Goal: Task Accomplishment & Management: Manage account settings

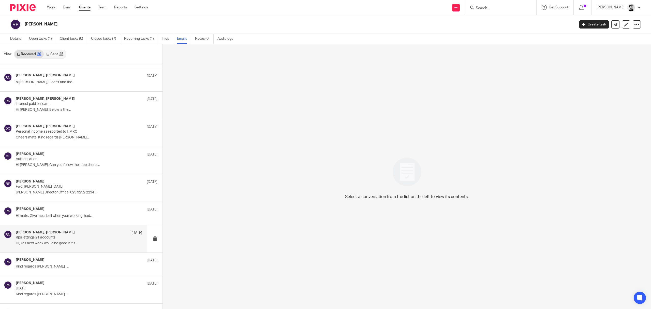
scroll to position [102, 0]
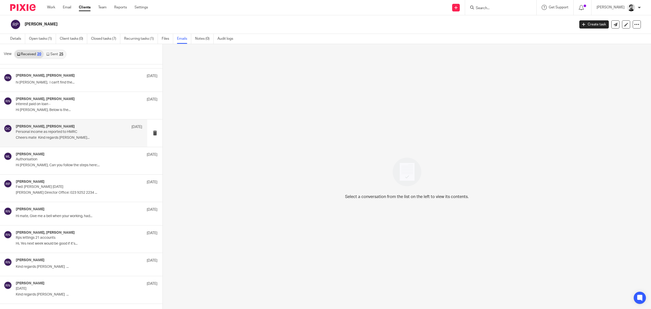
click at [89, 136] on p "Cheers mate Kind regards Rob..." at bounding box center [79, 138] width 126 height 4
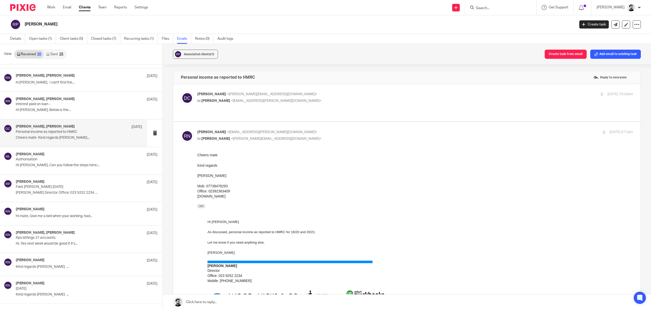
scroll to position [0, 0]
click at [293, 90] on label at bounding box center [407, 102] width 468 height 37
click at [181, 91] on input "checkbox" at bounding box center [181, 91] width 0 height 0
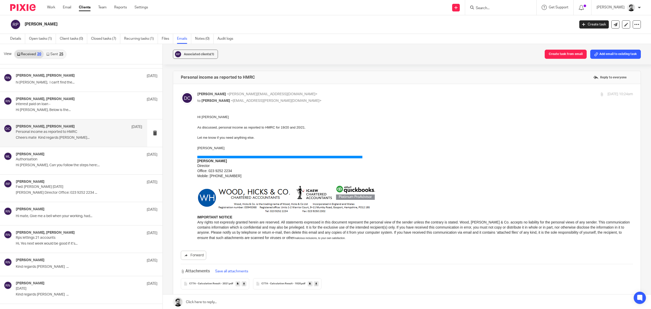
click at [293, 91] on label at bounding box center [407, 195] width 468 height 222
click at [181, 91] on input "checkbox" at bounding box center [181, 91] width 0 height 0
checkbox input "false"
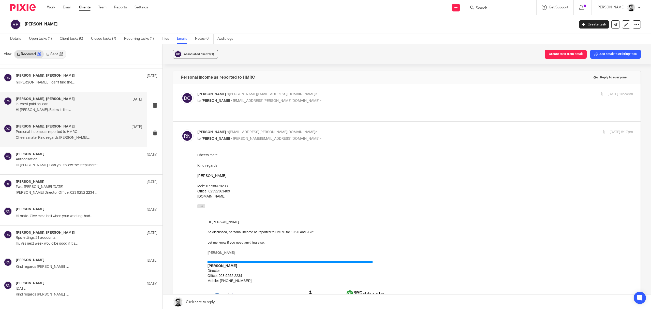
click at [91, 111] on p "Hi Dave, Below is the..." at bounding box center [79, 110] width 126 height 4
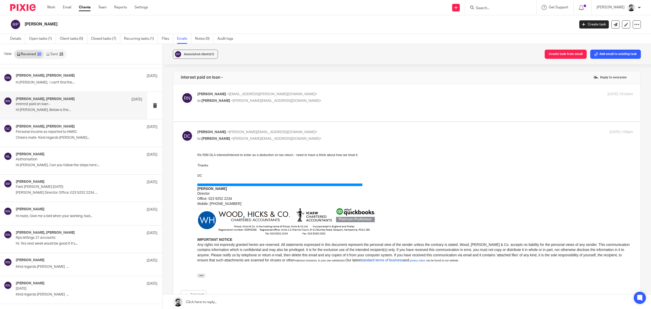
click at [287, 98] on p "to David Clarke <d.clarke@woodhicks.co.uk>" at bounding box center [342, 100] width 291 height 5
checkbox input "true"
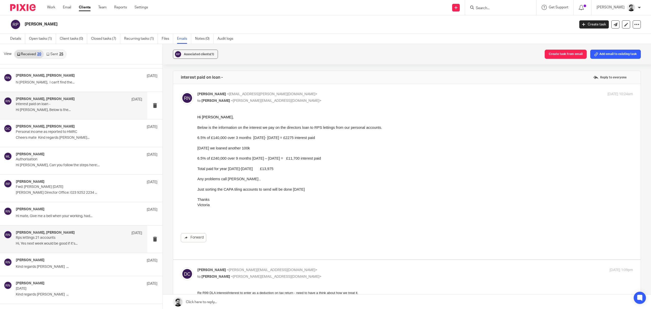
click at [82, 244] on p "Hi, Yes next week would be good if it’s..." at bounding box center [79, 243] width 126 height 4
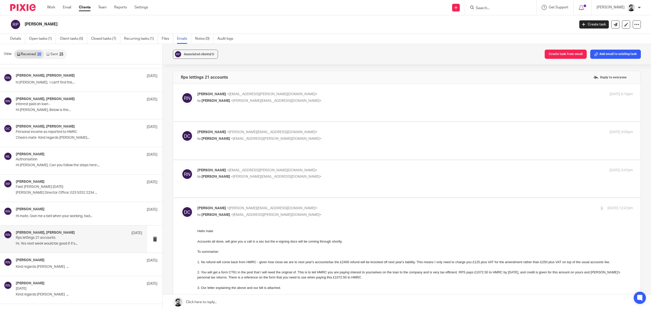
click at [298, 99] on p "to David Clarke <d.clarke@woodhicks.co.uk>" at bounding box center [342, 100] width 291 height 5
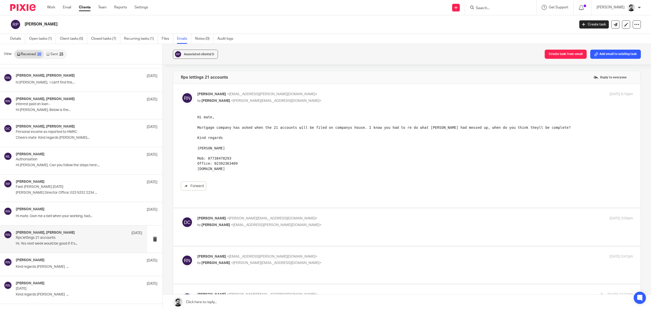
click at [297, 97] on div "rob nichols <rob.nichols@hotmail.co.uk> to David Clarke <d.clarke@woodhicks.co.…" at bounding box center [342, 98] width 291 height 12
checkbox input "false"
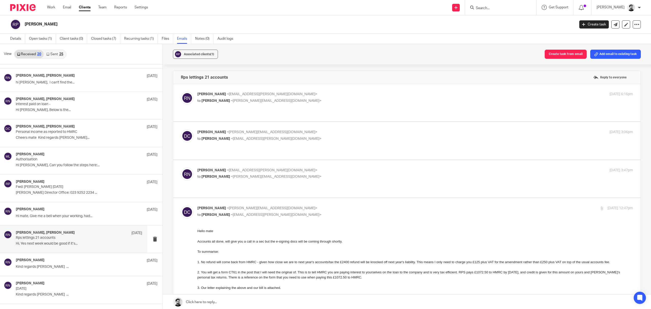
click at [290, 130] on p "David Clarke <d.clarke@woodhicks.co.uk>" at bounding box center [342, 132] width 291 height 5
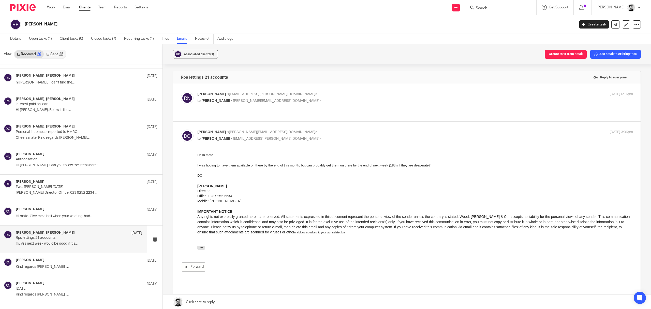
click at [294, 136] on p "to rob nichols <rob.nichols@hotmail.co.uk>" at bounding box center [342, 138] width 291 height 5
checkbox input "false"
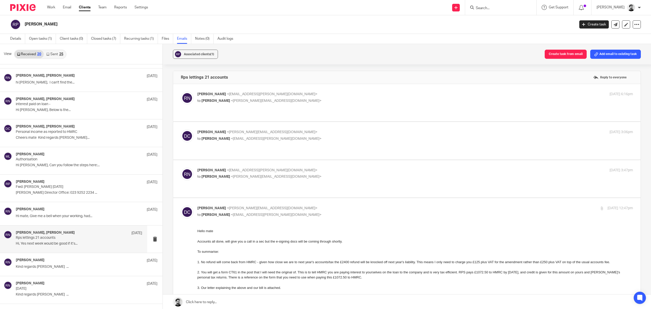
click at [288, 174] on p "to David Clarke <d.clarke@woodhicks.co.uk>" at bounding box center [342, 176] width 291 height 5
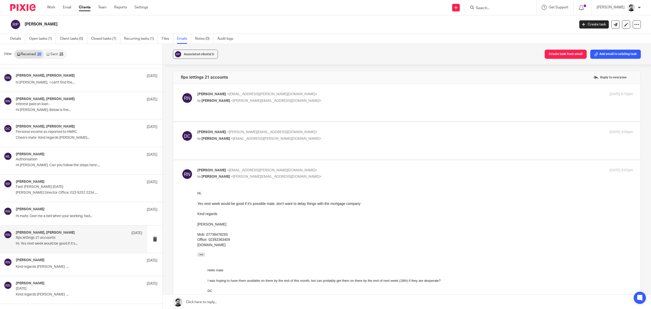
click at [288, 174] on p "to David Clarke <d.clarke@woodhicks.co.uk>" at bounding box center [342, 176] width 291 height 5
checkbox input "false"
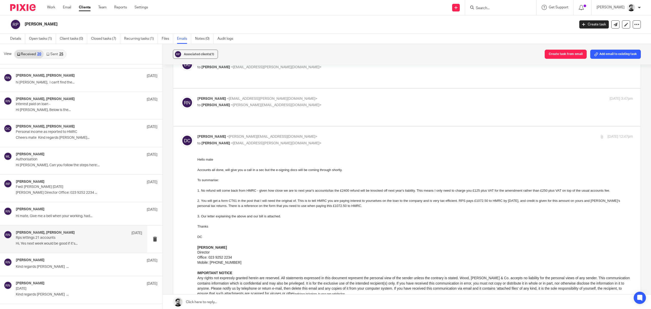
scroll to position [34, 0]
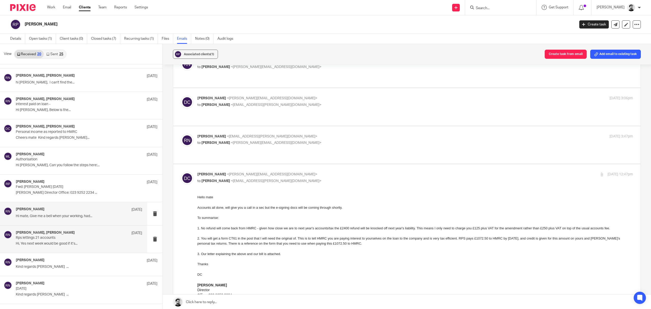
click at [98, 213] on div "rob nichols 16 Feb 2022 Hi mate, Give me a bell when your working, had..." at bounding box center [79, 213] width 126 height 13
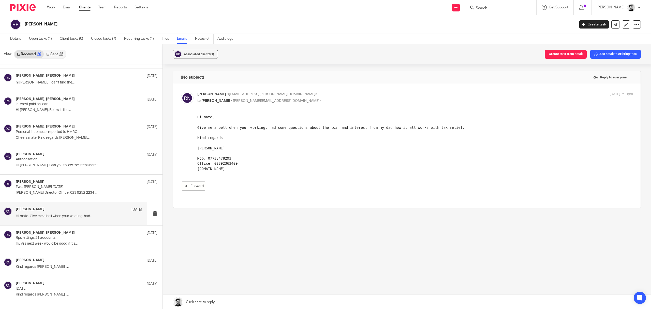
scroll to position [0, 0]
click at [79, 109] on p "Hi Dave, Below is the..." at bounding box center [79, 110] width 126 height 4
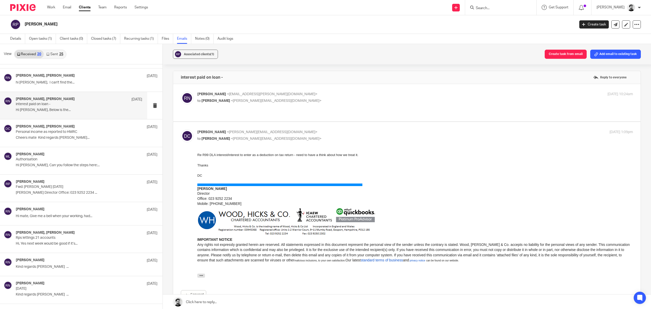
click at [280, 100] on p "to David Clarke <d.clarke@woodhicks.co.uk>" at bounding box center [342, 100] width 291 height 5
checkbox input "true"
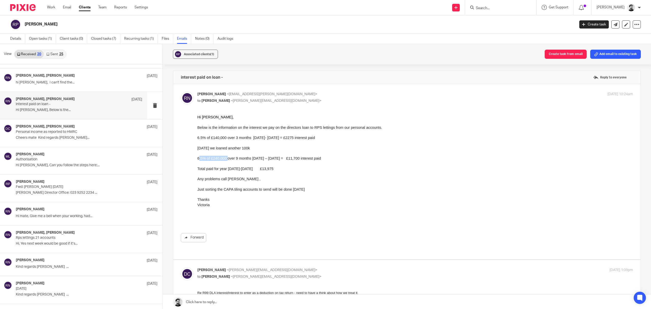
drag, startPoint x: 198, startPoint y: 157, endPoint x: 224, endPoint y: 158, distance: 25.7
click at [224, 158] on p "6.5% of £240,000 over 9 months August 2022 – March 2022 = £11,700 interest paid" at bounding box center [415, 158] width 436 height 5
click at [232, 164] on p at bounding box center [415, 163] width 436 height 5
drag, startPoint x: 393, startPoint y: 273, endPoint x: 223, endPoint y: 156, distance: 206.5
click at [238, 161] on p "6.5% of £240,000 over 9 months August 2022 – March 2022 = £11,700 interest paid" at bounding box center [415, 158] width 436 height 5
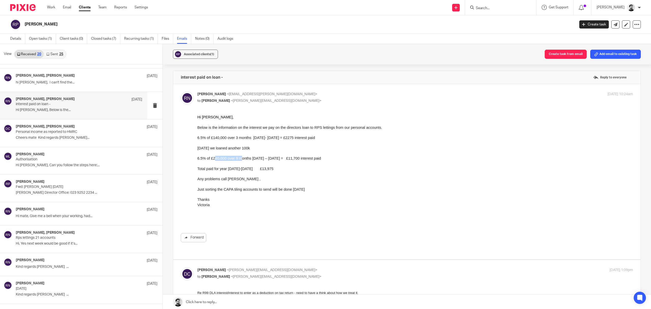
drag, startPoint x: 221, startPoint y: 159, endPoint x: 236, endPoint y: 167, distance: 17.0
click at [236, 158] on p "6.5% of £240,000 over 9 months August 2022 – March 2022 = £11,700 interest paid" at bounding box center [415, 158] width 436 height 5
click at [235, 167] on p "Total paid for year 2022-2023 £13,975" at bounding box center [415, 168] width 436 height 5
drag, startPoint x: 197, startPoint y: 159, endPoint x: 230, endPoint y: 159, distance: 32.1
click at [230, 159] on p "6.5% of £240,000 over 9 months August 2022 – March 2022 = £11,700 interest paid" at bounding box center [415, 158] width 436 height 5
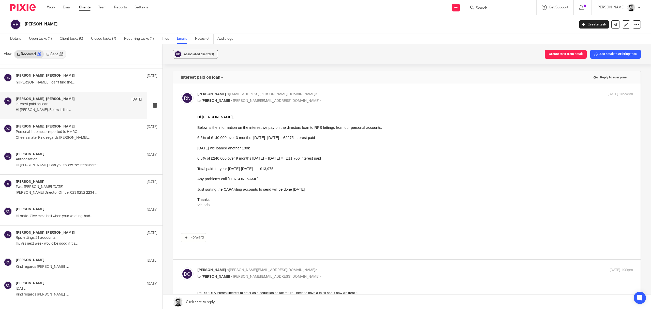
click at [229, 162] on p at bounding box center [415, 163] width 436 height 5
click at [54, 7] on link "Work" at bounding box center [51, 7] width 8 height 5
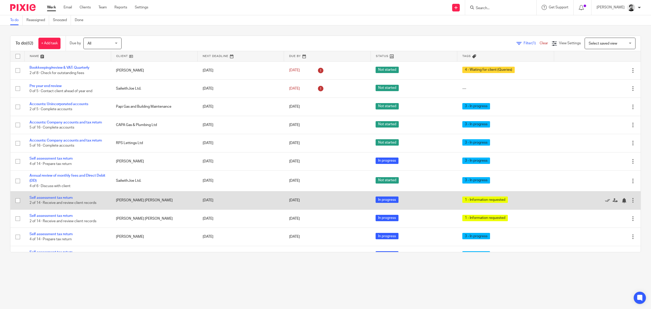
scroll to position [34, 0]
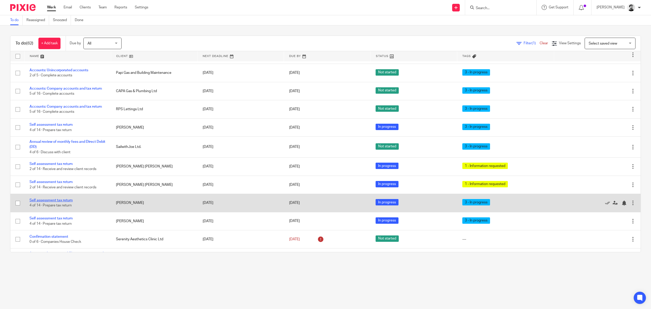
click at [62, 199] on link "Self assessment tax return" at bounding box center [51, 200] width 43 height 4
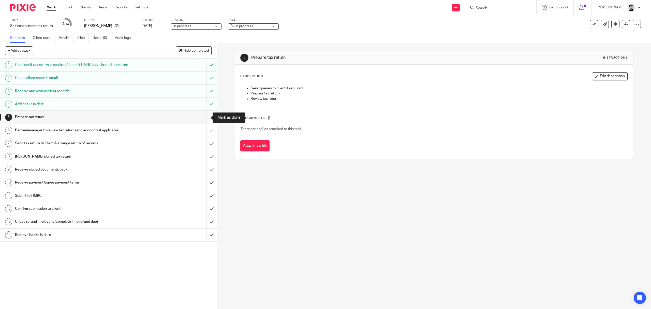
click at [201, 117] on input "submit" at bounding box center [108, 117] width 217 height 13
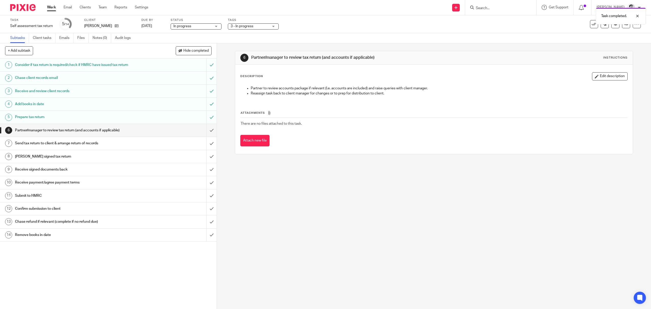
click at [505, 9] on div "Task completed." at bounding box center [486, 14] width 321 height 19
click at [495, 11] on div "Task completed." at bounding box center [486, 14] width 321 height 19
click at [480, 8] on div "Task completed." at bounding box center [486, 14] width 321 height 19
click at [483, 8] on div "Task completed." at bounding box center [486, 14] width 321 height 19
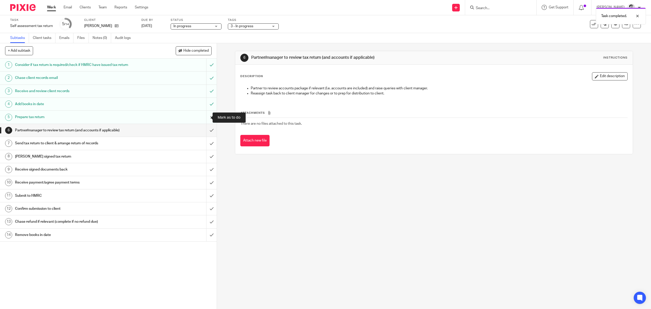
click at [206, 119] on input "submit" at bounding box center [108, 117] width 217 height 13
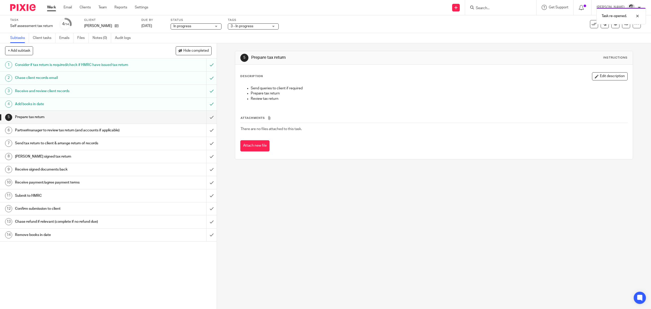
click at [52, 8] on link "Work" at bounding box center [51, 7] width 9 height 5
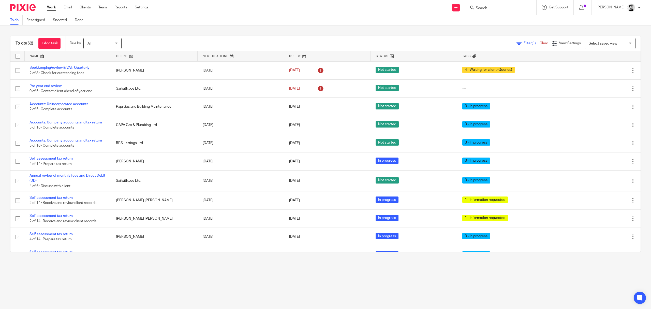
click at [493, 8] on input "Search" at bounding box center [499, 8] width 46 height 5
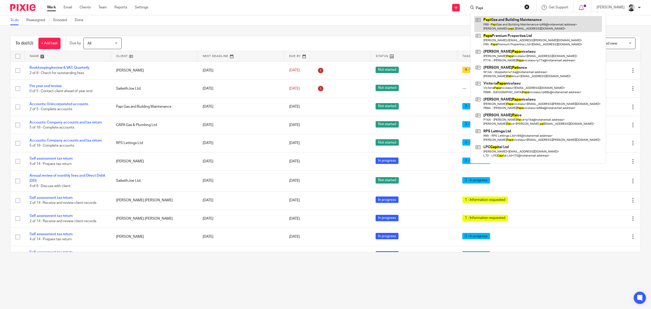
type input "Papi"
click at [510, 25] on link at bounding box center [539, 24] width 128 height 16
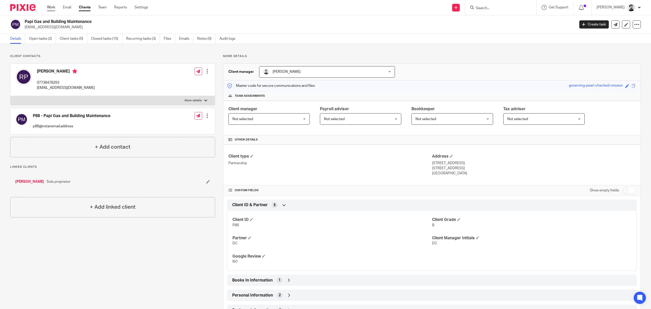
click at [47, 7] on link "Work" at bounding box center [51, 7] width 8 height 5
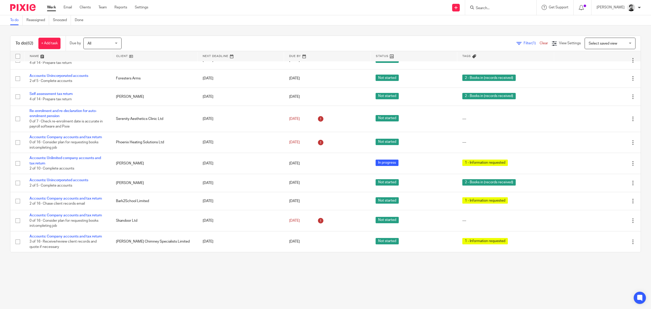
scroll to position [1005, 0]
click at [486, 9] on input "Search" at bounding box center [499, 8] width 46 height 5
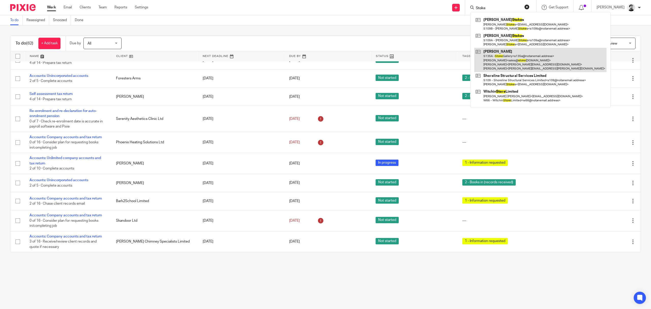
type input "Stoke"
click at [514, 58] on link at bounding box center [541, 60] width 132 height 24
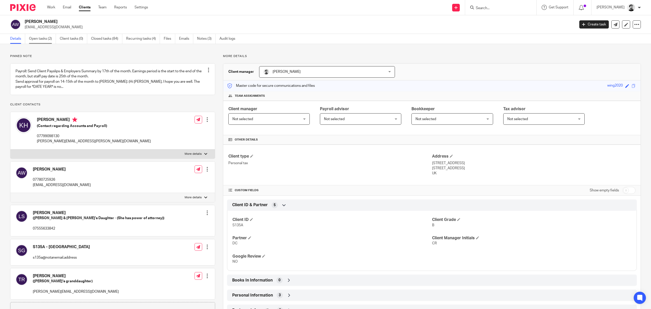
click at [48, 40] on link "Open tasks (2)" at bounding box center [42, 39] width 27 height 10
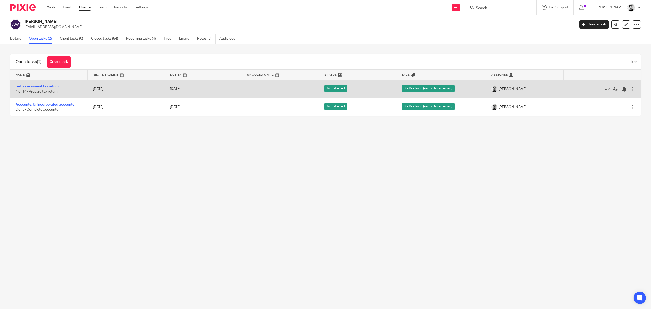
click at [35, 85] on link "Self assessment tax return" at bounding box center [37, 86] width 43 height 4
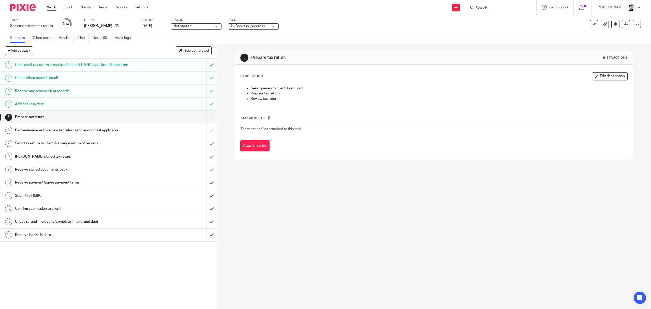
click at [261, 24] on span "2 - Books in (records received)" at bounding box center [255, 26] width 48 height 4
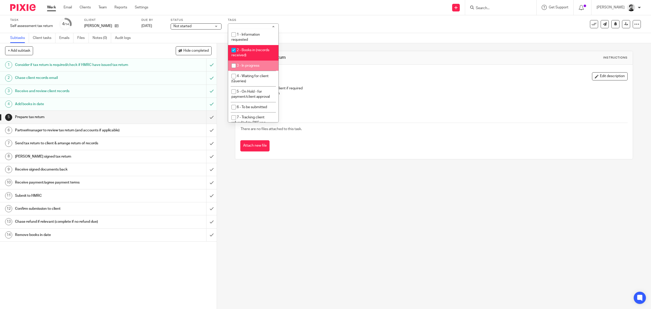
click at [258, 66] on span "3 - In progress" at bounding box center [248, 66] width 23 height 4
checkbox input "true"
click at [258, 54] on li "2 - Books in (records received)" at bounding box center [253, 53] width 50 height 16
checkbox input "false"
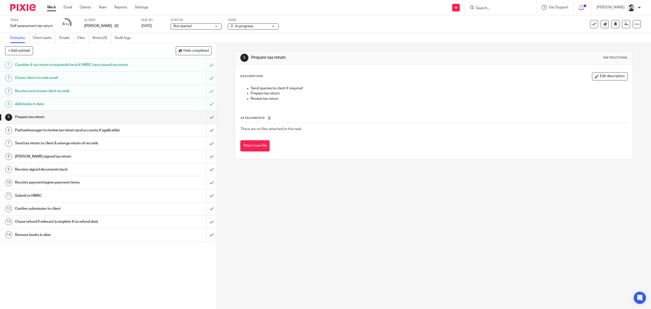
click at [305, 36] on div "Subtasks Client tasks Emails Files Notes (0) Audit logs" at bounding box center [325, 38] width 651 height 10
click at [128, 26] on div "[PERSON_NAME]" at bounding box center [109, 25] width 51 height 5
click at [119, 26] on icon at bounding box center [117, 26] width 4 height 4
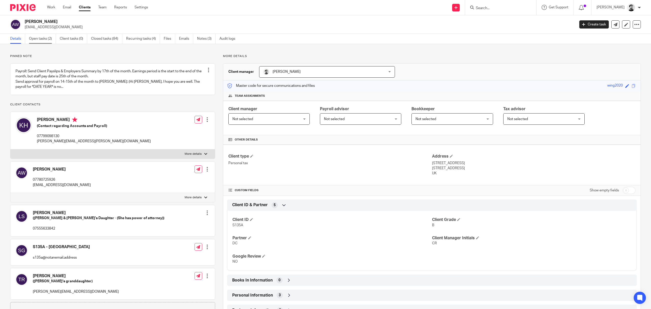
click at [37, 38] on link "Open tasks (2)" at bounding box center [42, 39] width 27 height 10
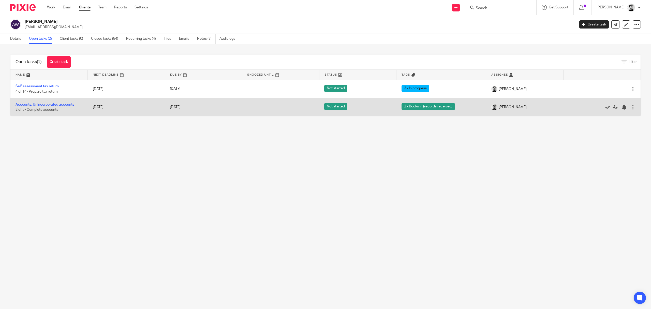
click at [57, 105] on link "Accounts: Unincorporated accounts" at bounding box center [45, 105] width 59 height 4
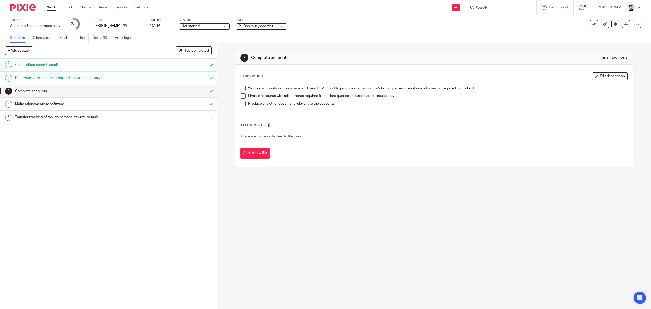
click at [244, 28] on span "2 - Books in (records received)" at bounding box center [258, 26] width 38 height 5
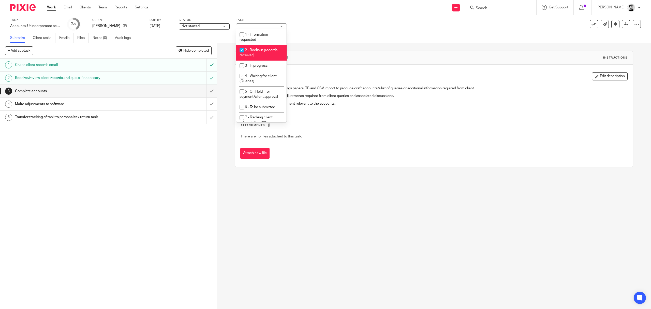
click at [255, 59] on li "2 - Books in (records received)" at bounding box center [261, 53] width 50 height 16
checkbox input "false"
click at [255, 64] on span "3 - In progress" at bounding box center [256, 66] width 23 height 4
checkbox input "true"
click at [295, 37] on div "Subtasks Client tasks Emails Files Notes (0) Audit logs" at bounding box center [325, 38] width 651 height 10
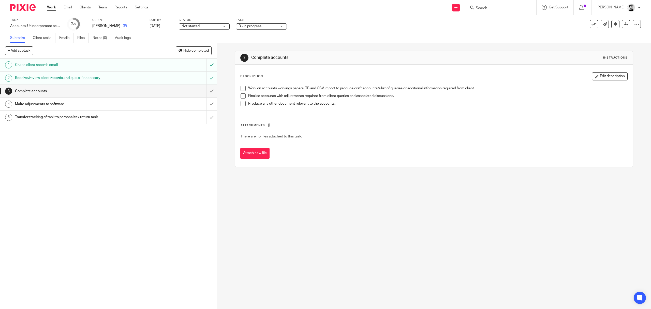
click at [127, 24] on link at bounding box center [123, 25] width 6 height 5
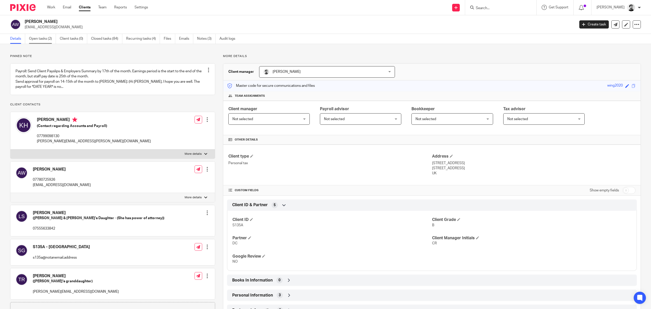
click at [51, 41] on link "Open tasks (2)" at bounding box center [42, 39] width 27 height 10
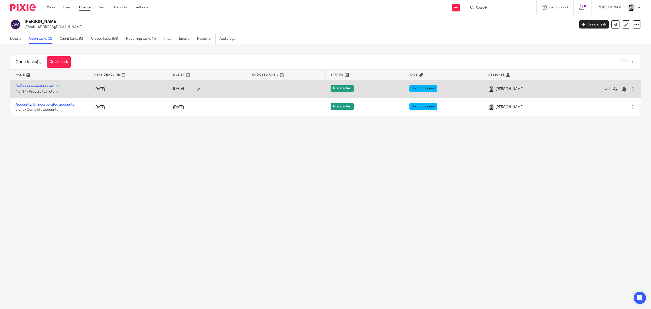
click at [189, 90] on link "[DATE]" at bounding box center [184, 88] width 23 height 5
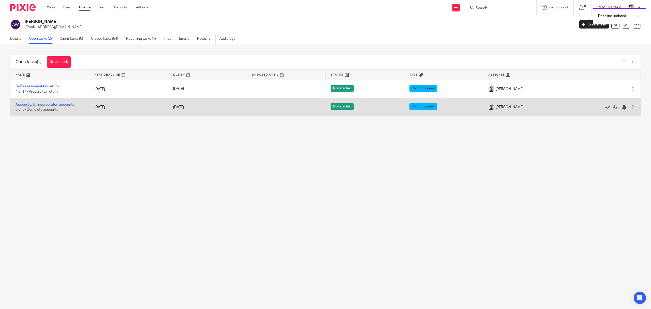
click at [170, 108] on td "31 Jan 2026" at bounding box center [207, 107] width 79 height 18
click at [173, 107] on link "31 Jan 2026" at bounding box center [184, 107] width 23 height 5
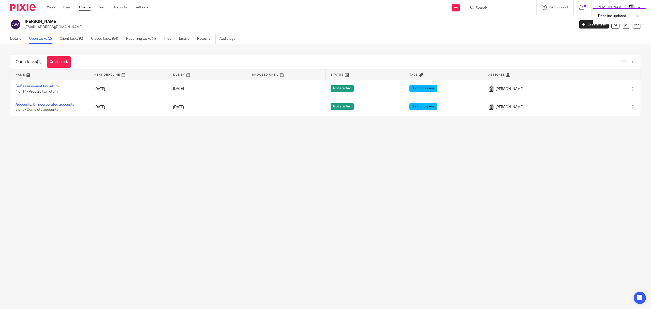
click at [282, 180] on main "Anthony Terrence Wing sales@stokegallery.co.uk Create task Update from Companie…" at bounding box center [325, 154] width 651 height 309
click at [52, 7] on link "Work" at bounding box center [51, 7] width 8 height 5
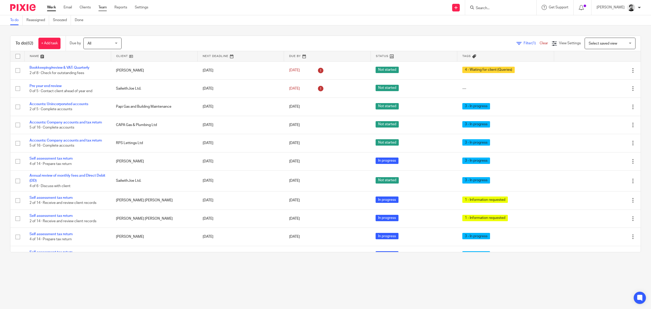
click at [101, 7] on link "Team" at bounding box center [102, 7] width 8 height 5
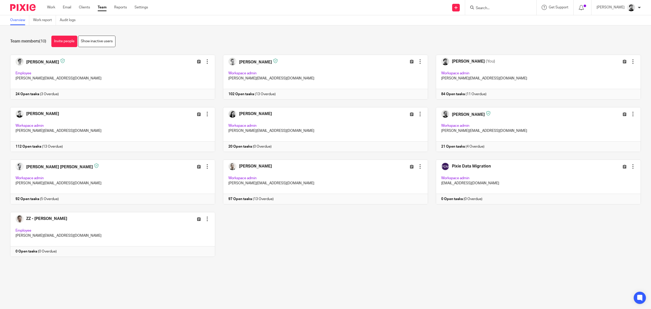
click at [328, 88] on link at bounding box center [321, 77] width 213 height 45
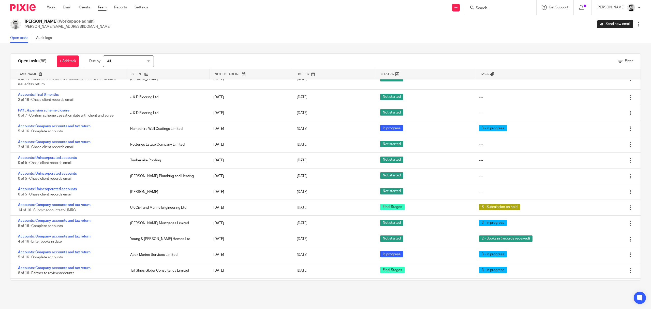
scroll to position [1418, 0]
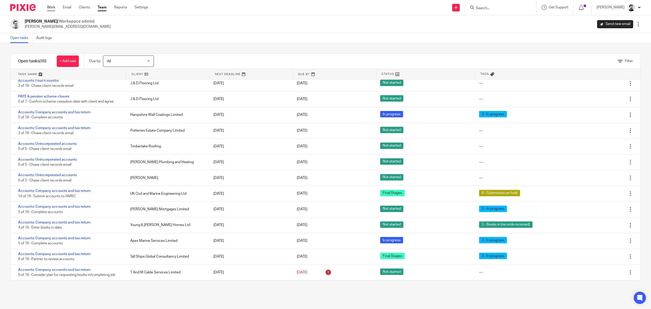
click at [53, 5] on link "Work" at bounding box center [51, 7] width 8 height 5
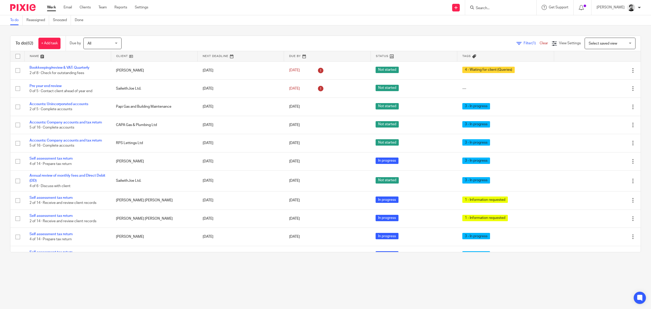
click at [481, 7] on input "Search" at bounding box center [499, 8] width 46 height 5
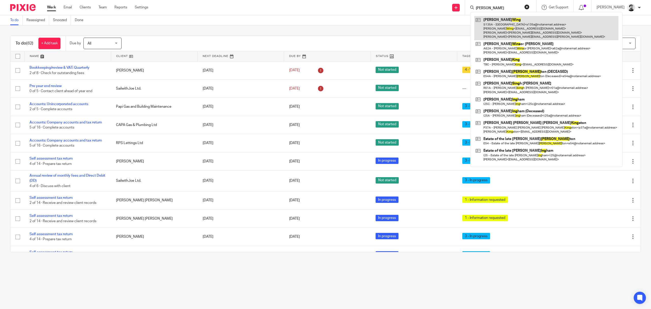
type input "[PERSON_NAME]"
click at [516, 24] on link at bounding box center [547, 28] width 144 height 24
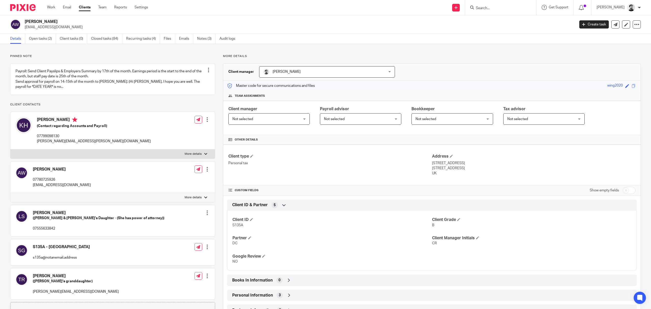
click at [186, 38] on link "Emails" at bounding box center [186, 39] width 14 height 10
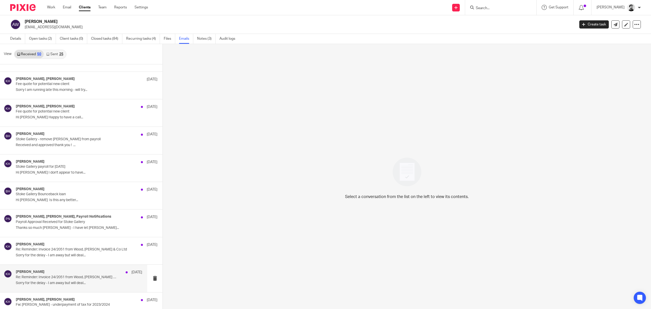
scroll to position [666, 0]
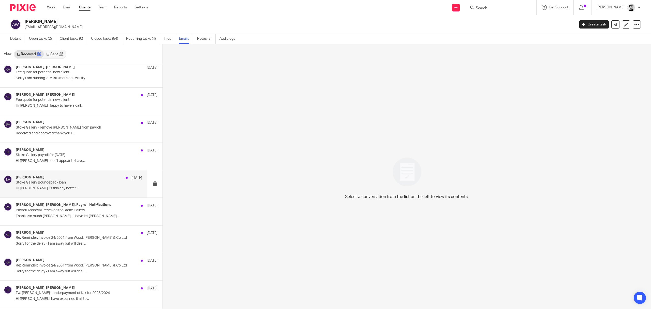
click at [79, 188] on div "[PERSON_NAME] [DATE] Stoke Gallery Bounceback loan Hi [PERSON_NAME] Is this any…" at bounding box center [79, 183] width 126 height 17
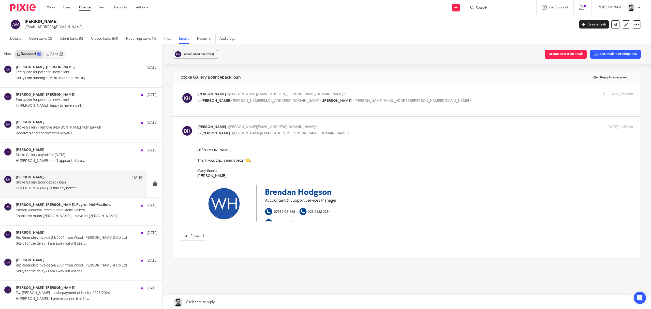
scroll to position [0, 0]
click at [351, 94] on p "[PERSON_NAME] <[PERSON_NAME][EMAIL_ADDRESS][PERSON_NAME][DOMAIN_NAME]>" at bounding box center [342, 94] width 291 height 5
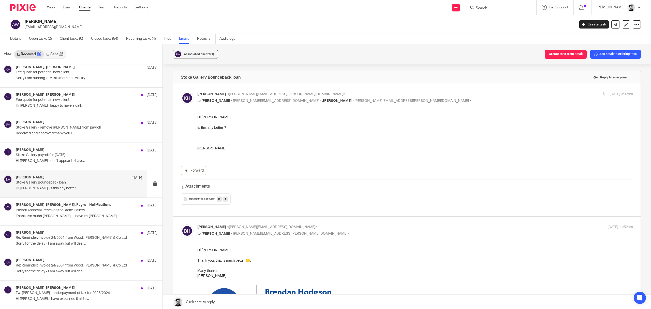
click at [351, 94] on p "[PERSON_NAME] <[PERSON_NAME][EMAIL_ADDRESS][PERSON_NAME][DOMAIN_NAME]>" at bounding box center [342, 94] width 291 height 5
checkbox input "false"
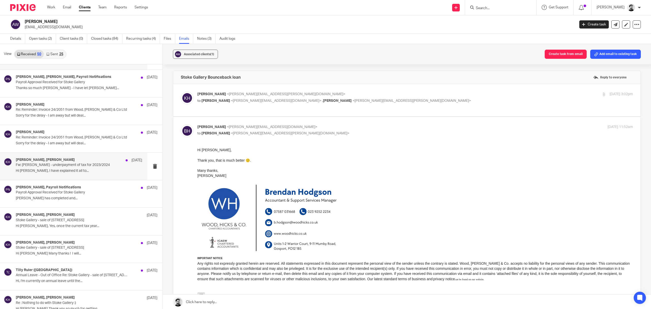
scroll to position [802, 0]
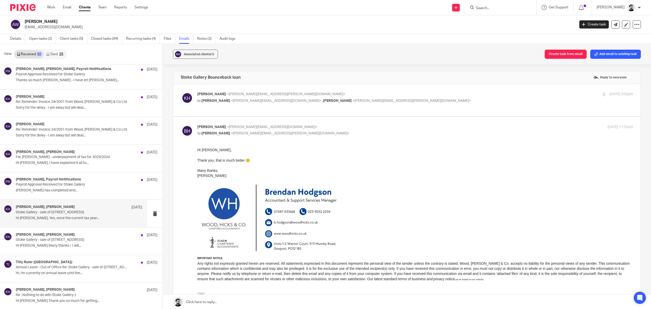
click at [82, 220] on p "Hi [PERSON_NAME], Yes, once the current tax year..." at bounding box center [79, 218] width 126 height 4
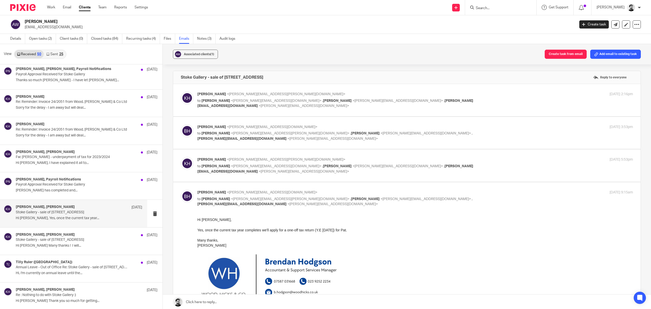
scroll to position [0, 0]
click at [353, 101] on span "<[PERSON_NAME][EMAIL_ADDRESS][DOMAIN_NAME]>" at bounding box center [398, 101] width 91 height 4
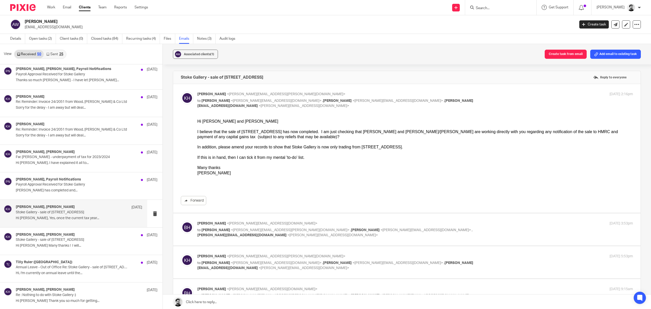
click at [298, 97] on div "[PERSON_NAME] <[PERSON_NAME][EMAIL_ADDRESS][PERSON_NAME][DOMAIN_NAME]> to [PERS…" at bounding box center [342, 100] width 291 height 17
checkbox input "false"
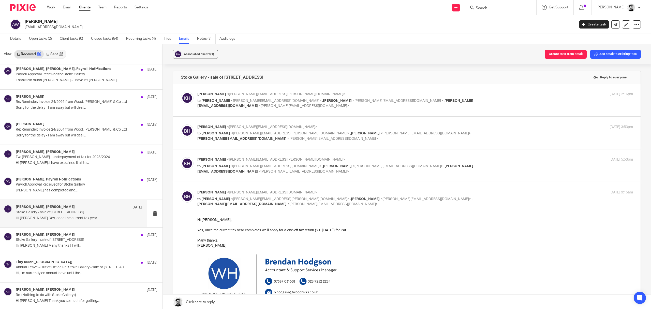
click at [298, 126] on p "[PERSON_NAME] <[PERSON_NAME][EMAIL_ADDRESS][DOMAIN_NAME]>" at bounding box center [342, 126] width 291 height 5
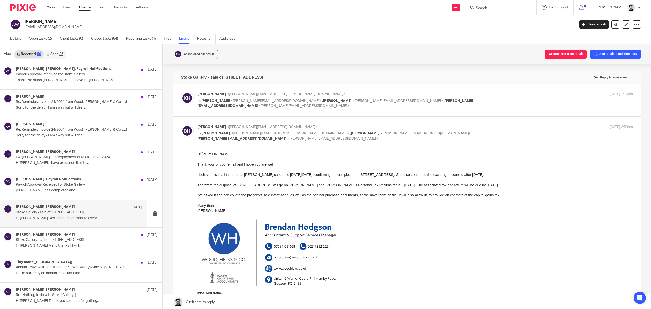
click at [280, 126] on p "[PERSON_NAME] <[PERSON_NAME][EMAIL_ADDRESS][DOMAIN_NAME]>" at bounding box center [342, 126] width 291 height 5
checkbox input "false"
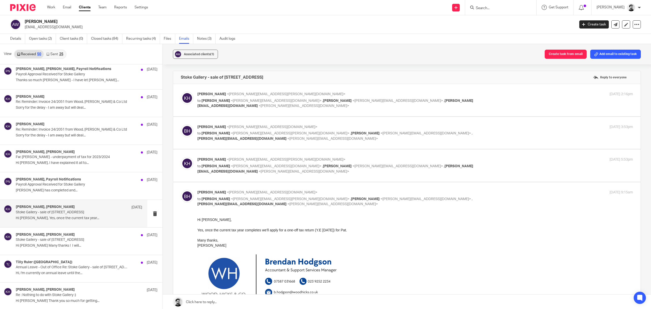
click at [277, 162] on p "[PERSON_NAME] <[PERSON_NAME][EMAIL_ADDRESS][PERSON_NAME][DOMAIN_NAME]>" at bounding box center [342, 159] width 291 height 5
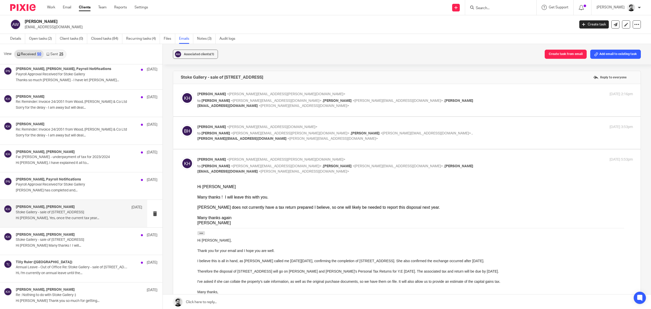
click at [289, 161] on p "[PERSON_NAME] <[PERSON_NAME][EMAIL_ADDRESS][PERSON_NAME][DOMAIN_NAME]>" at bounding box center [342, 159] width 291 height 5
checkbox input "false"
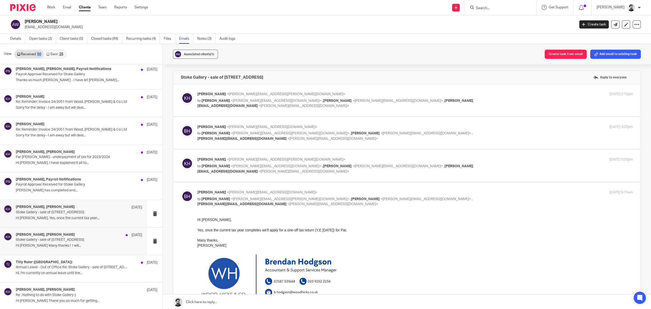
click at [74, 248] on p "Hi [PERSON_NAME] Many thanks ! I will..." at bounding box center [79, 246] width 126 height 4
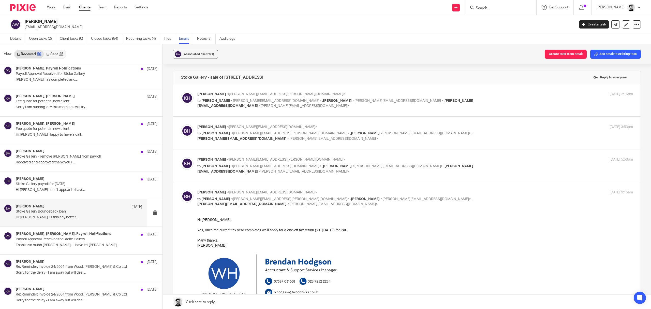
scroll to position [598, 0]
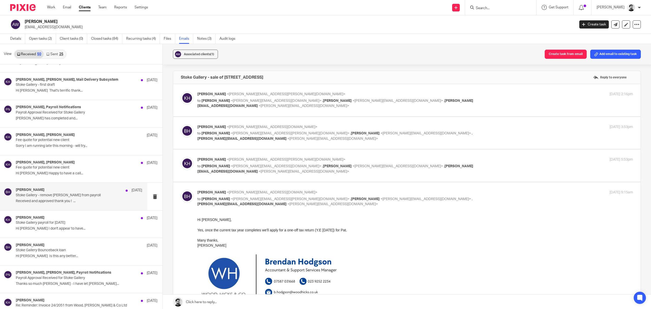
click at [74, 197] on p "Stoke Gallery - remove [PERSON_NAME] from payroll" at bounding box center [66, 195] width 101 height 4
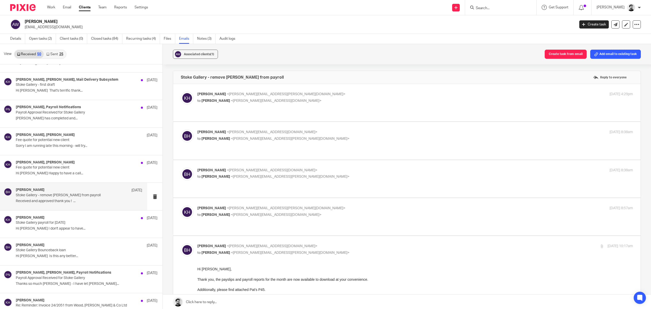
scroll to position [0, 0]
click at [308, 101] on p "to [PERSON_NAME] <[PERSON_NAME][EMAIL_ADDRESS][DOMAIN_NAME]>" at bounding box center [342, 100] width 291 height 5
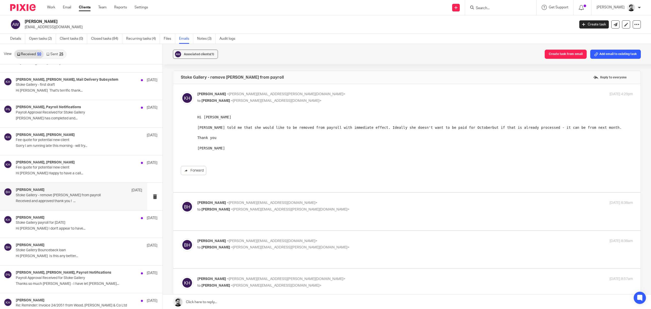
click at [290, 93] on p "[PERSON_NAME] <[PERSON_NAME][EMAIL_ADDRESS][PERSON_NAME][DOMAIN_NAME]>" at bounding box center [342, 94] width 291 height 5
checkbox input "false"
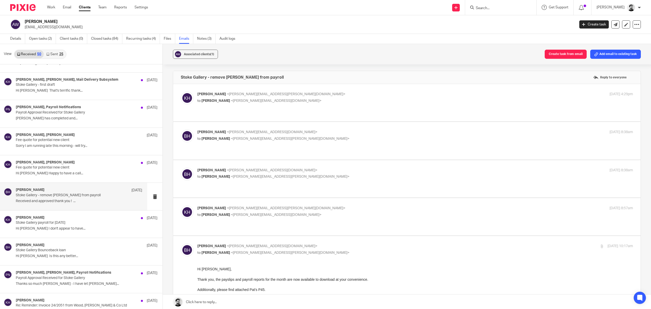
click at [286, 127] on label at bounding box center [407, 140] width 468 height 37
click at [181, 129] on input "checkbox" at bounding box center [181, 129] width 0 height 0
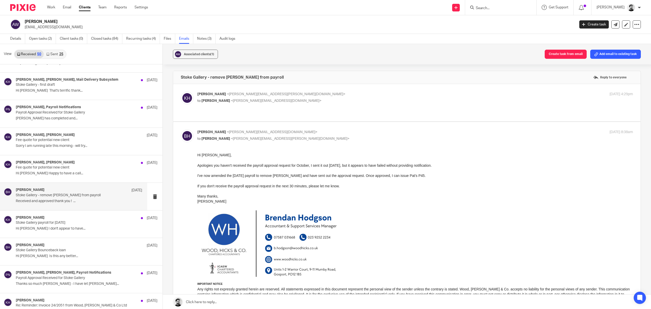
click at [312, 134] on p "[PERSON_NAME] <[PERSON_NAME][EMAIL_ADDRESS][DOMAIN_NAME]>" at bounding box center [342, 132] width 291 height 5
checkbox input "false"
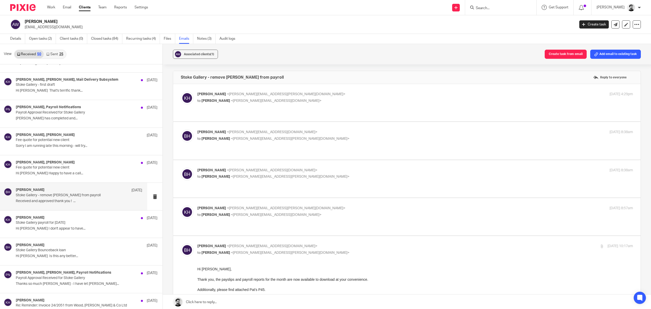
click at [308, 173] on p "[PERSON_NAME] <[PERSON_NAME][EMAIL_ADDRESS][DOMAIN_NAME]>" at bounding box center [342, 170] width 291 height 5
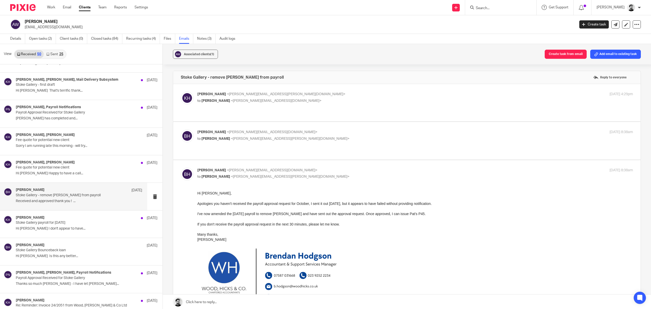
click at [308, 166] on label at bounding box center [407, 279] width 468 height 239
click at [181, 167] on input "checkbox" at bounding box center [181, 167] width 0 height 0
checkbox input "false"
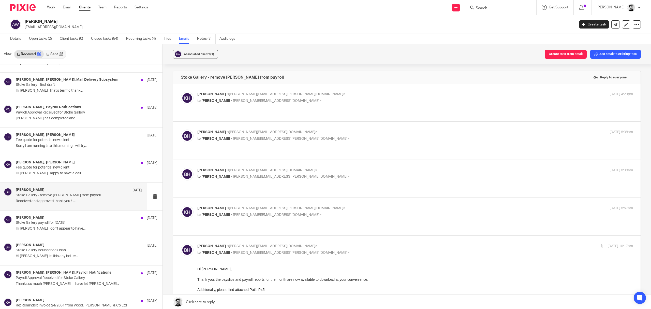
click at [293, 214] on p "to [PERSON_NAME] <[PERSON_NAME][EMAIL_ADDRESS][DOMAIN_NAME]>" at bounding box center [342, 214] width 291 height 5
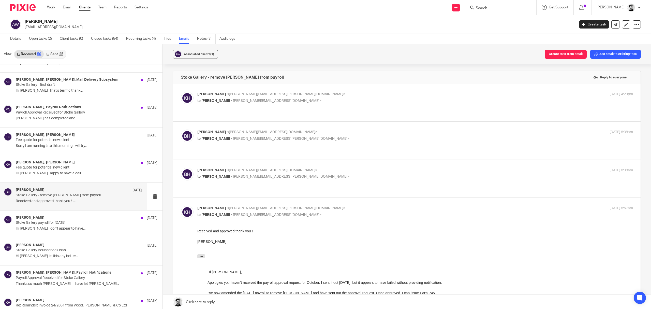
click at [296, 213] on p "to [PERSON_NAME] <[PERSON_NAME][EMAIL_ADDRESS][DOMAIN_NAME]>" at bounding box center [342, 214] width 291 height 5
checkbox input "false"
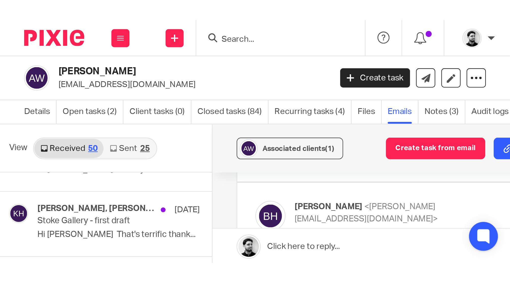
scroll to position [102, 0]
